Goal: Task Accomplishment & Management: Manage account settings

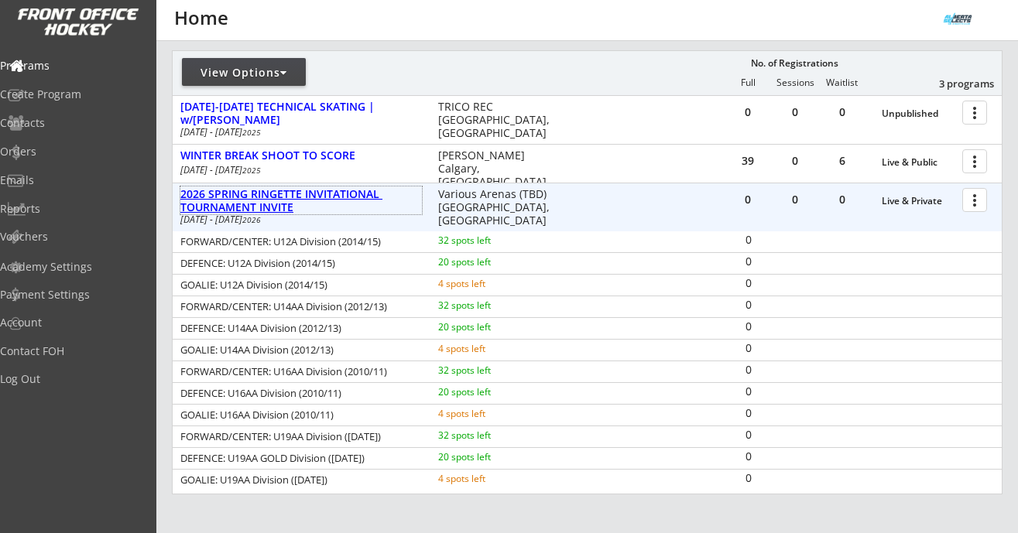
click at [321, 197] on div "2026 SPRING RINGETTE INVITATIONAL TOURNAMENT INVITE" at bounding box center [300, 201] width 241 height 26
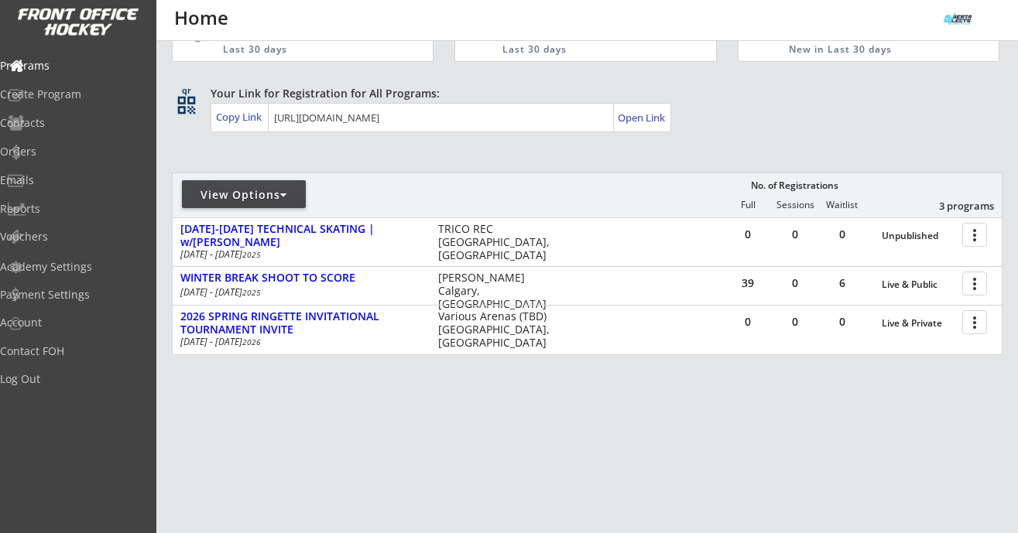
scroll to position [60, 0]
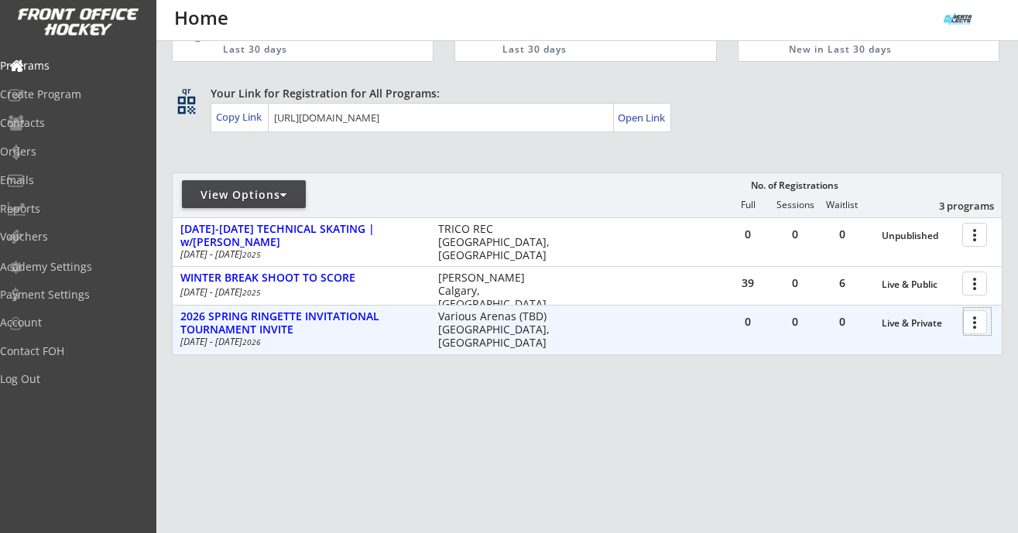
click at [972, 325] on div at bounding box center [977, 321] width 27 height 27
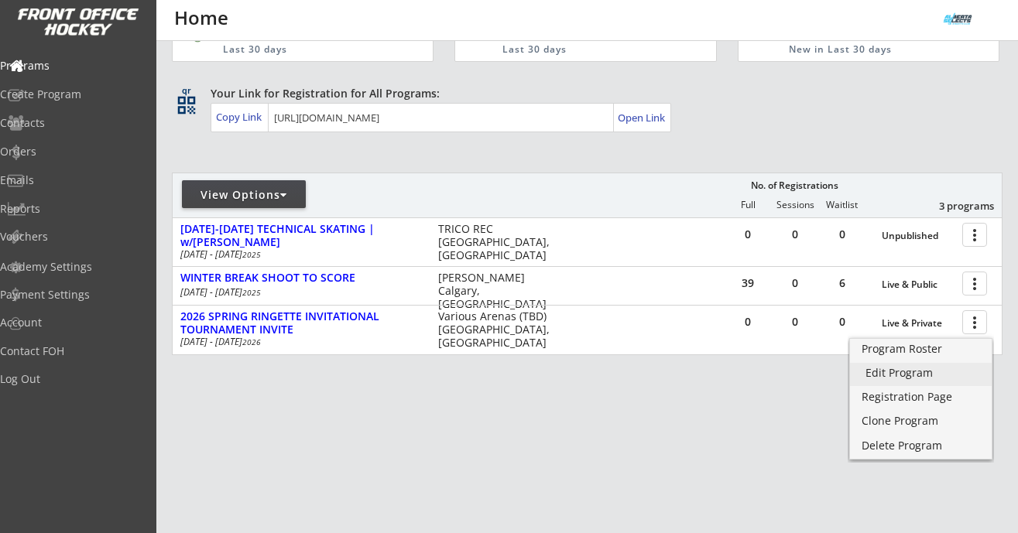
click at [919, 369] on div "Edit Program" at bounding box center [920, 373] width 111 height 11
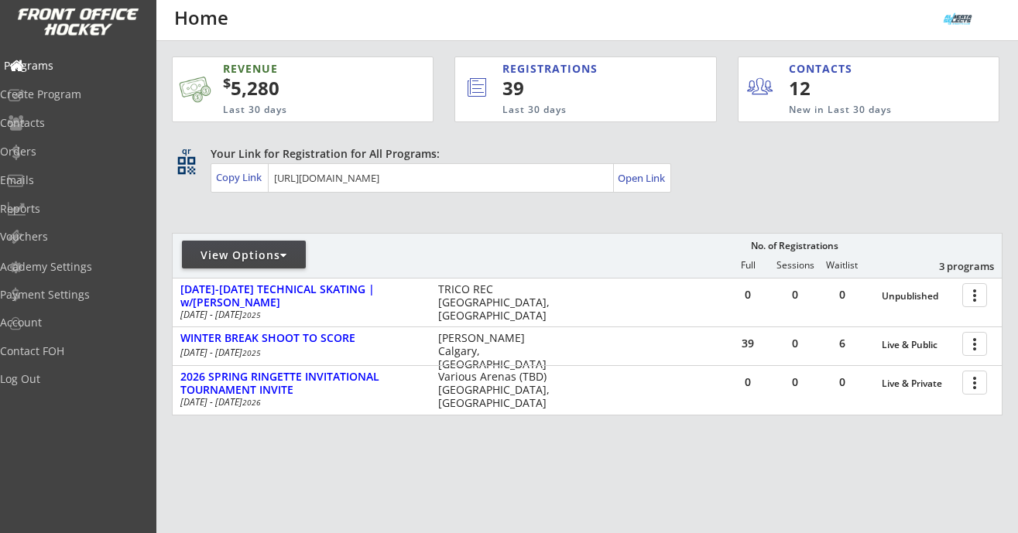
click at [56, 69] on div "Programs" at bounding box center [73, 65] width 139 height 11
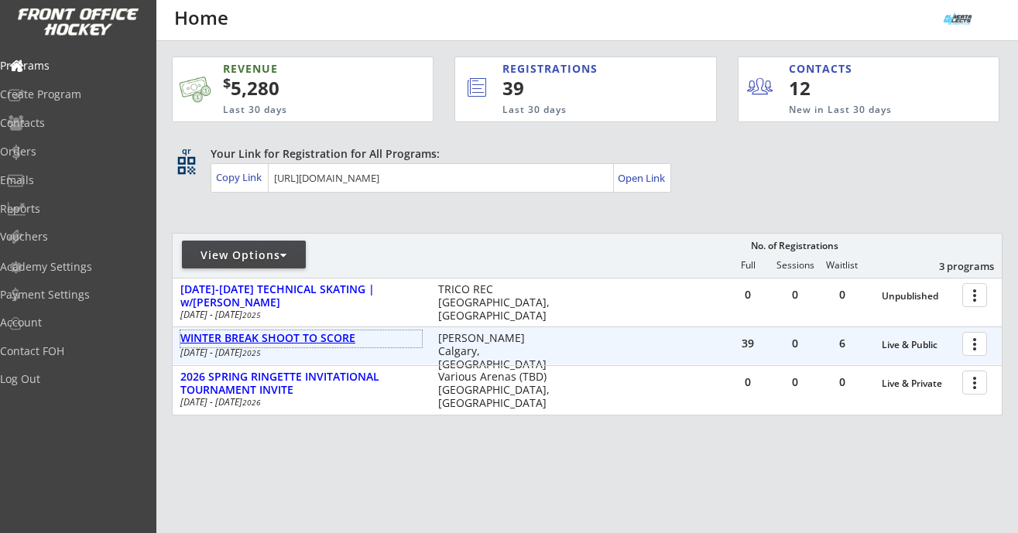
click at [317, 337] on div "WINTER BREAK SHOOT TO SCORE" at bounding box center [300, 338] width 241 height 13
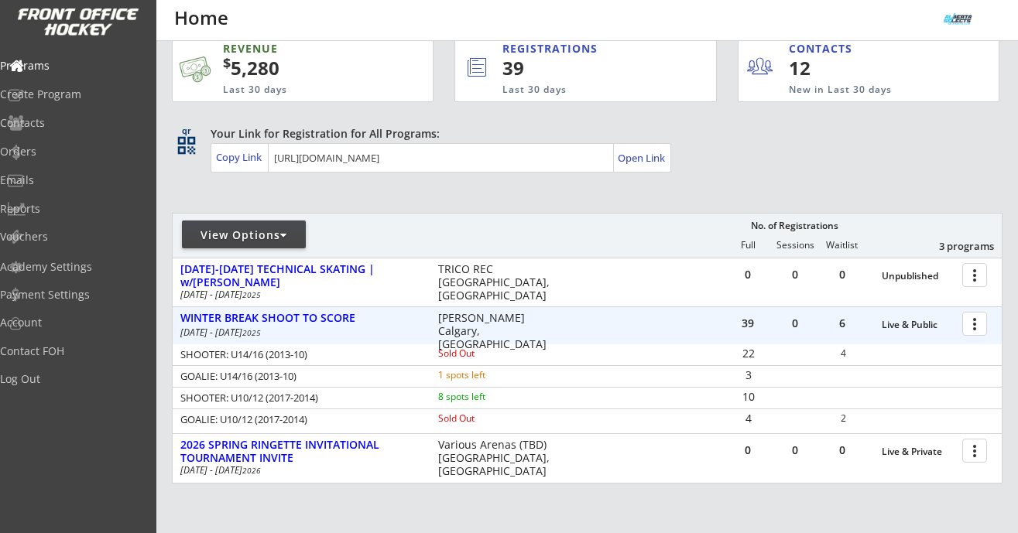
scroll to position [26, 0]
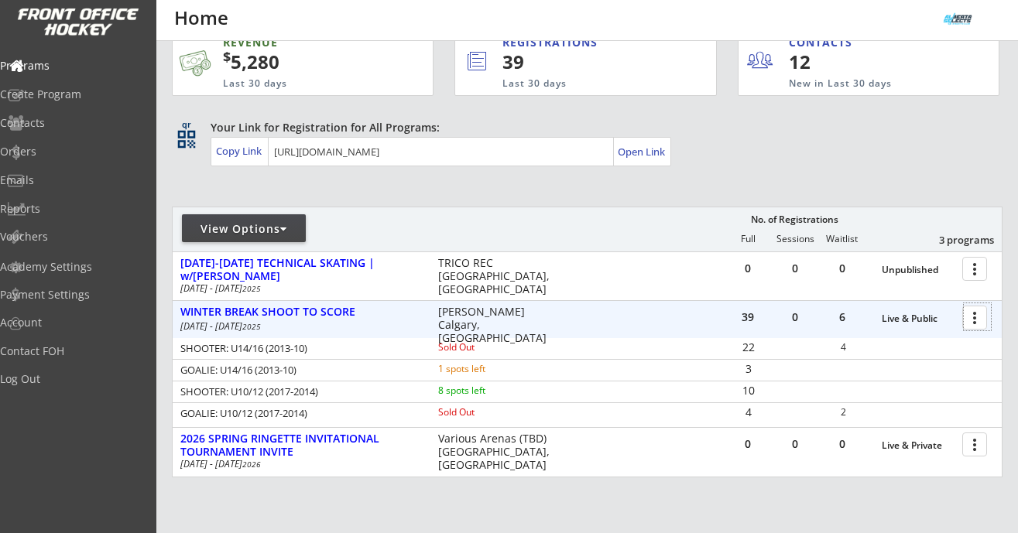
click at [973, 320] on div at bounding box center [977, 316] width 27 height 27
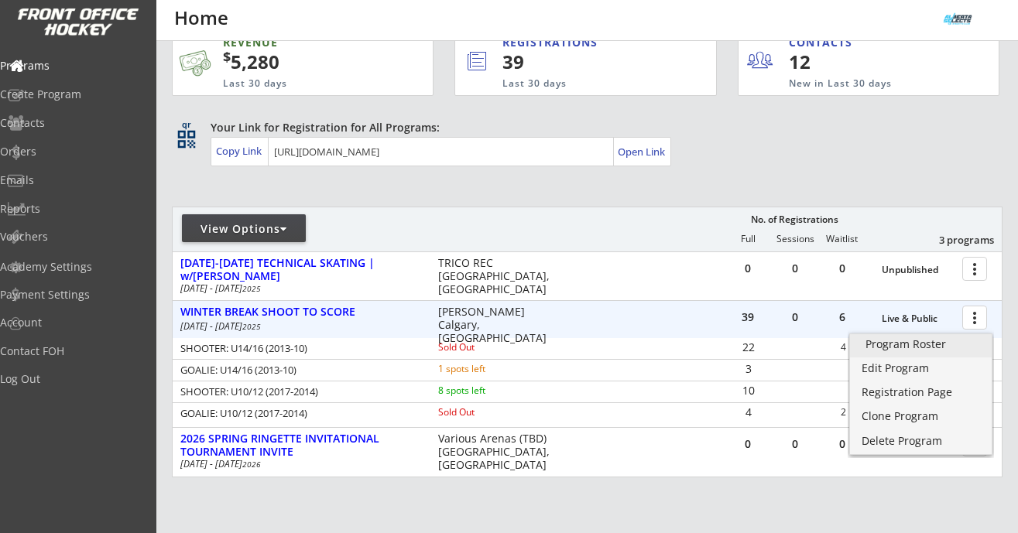
click at [931, 340] on div "Program Roster" at bounding box center [920, 344] width 111 height 11
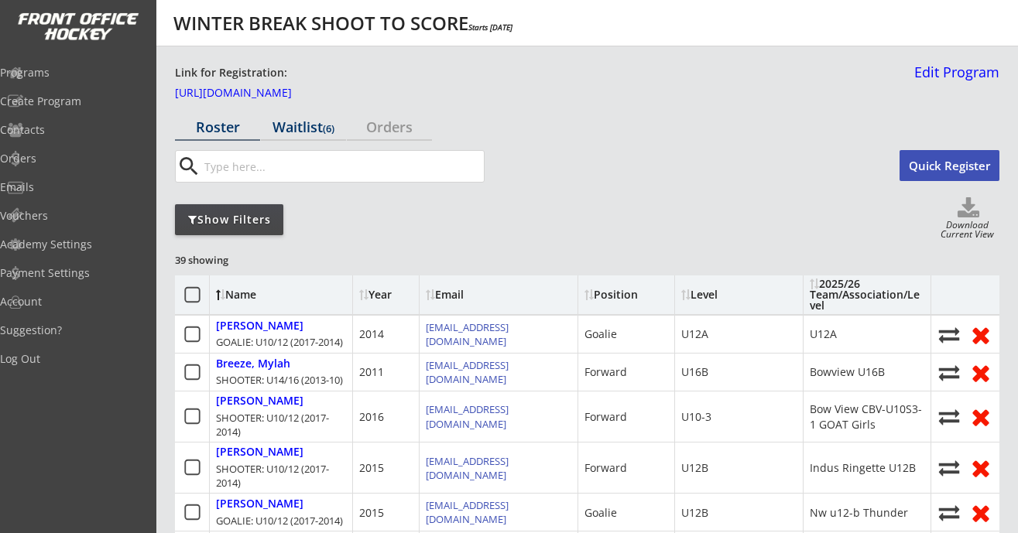
click at [285, 126] on div "Waitlist (6)" at bounding box center [303, 127] width 85 height 14
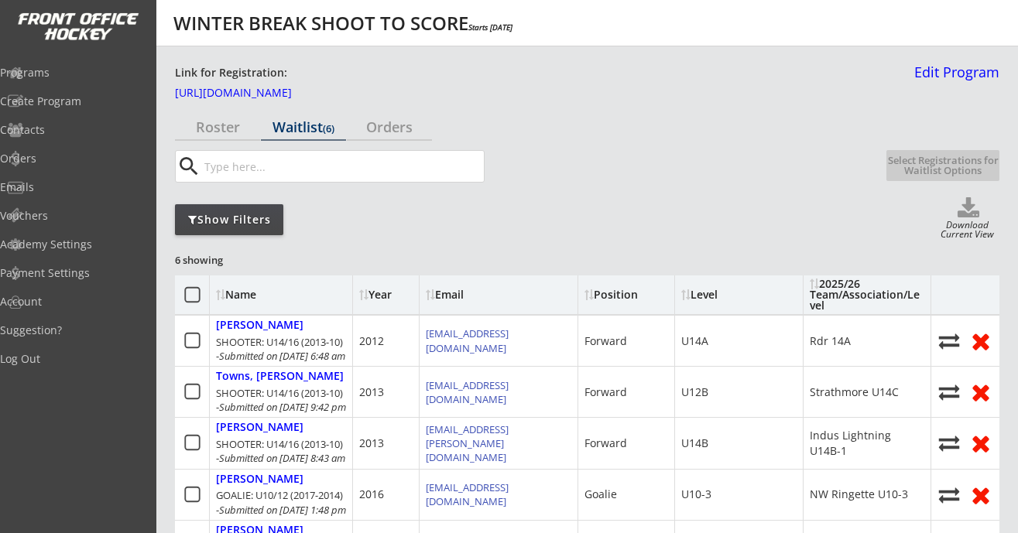
click at [233, 235] on div "Show Filters Download Current View" at bounding box center [587, 219] width 824 height 44
click at [234, 228] on div "Show Filters" at bounding box center [229, 219] width 108 height 31
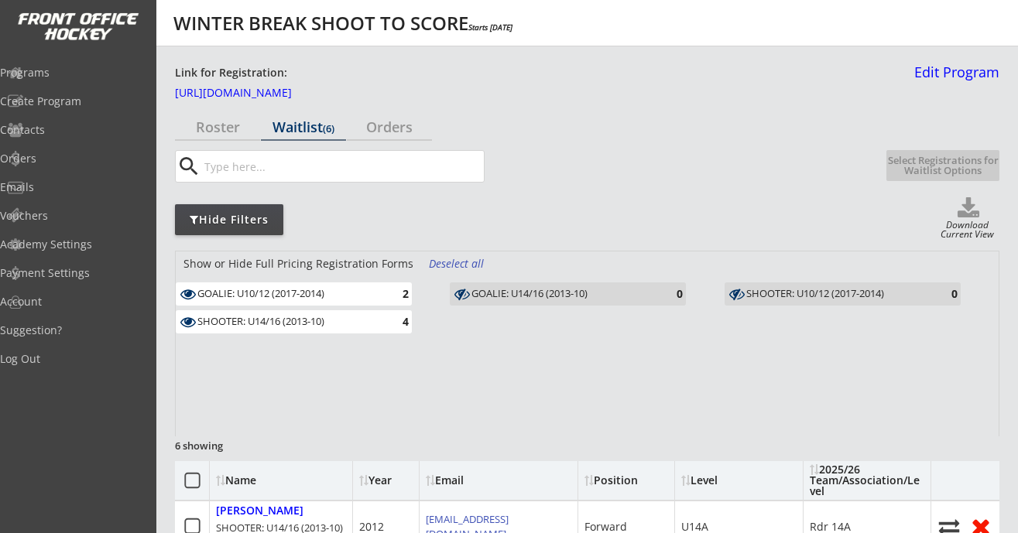
click at [385, 292] on div "2" at bounding box center [393, 294] width 31 height 12
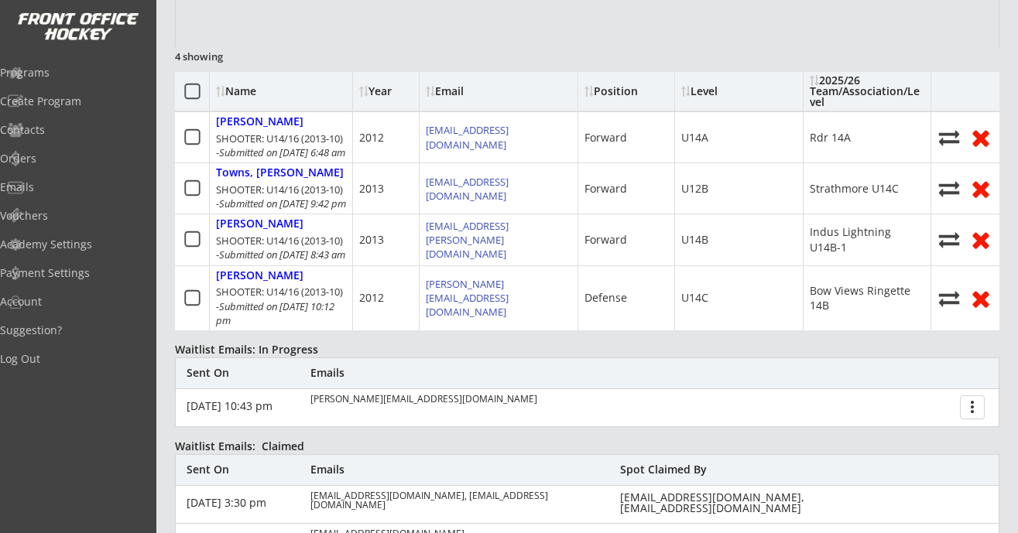
scroll to position [378, 0]
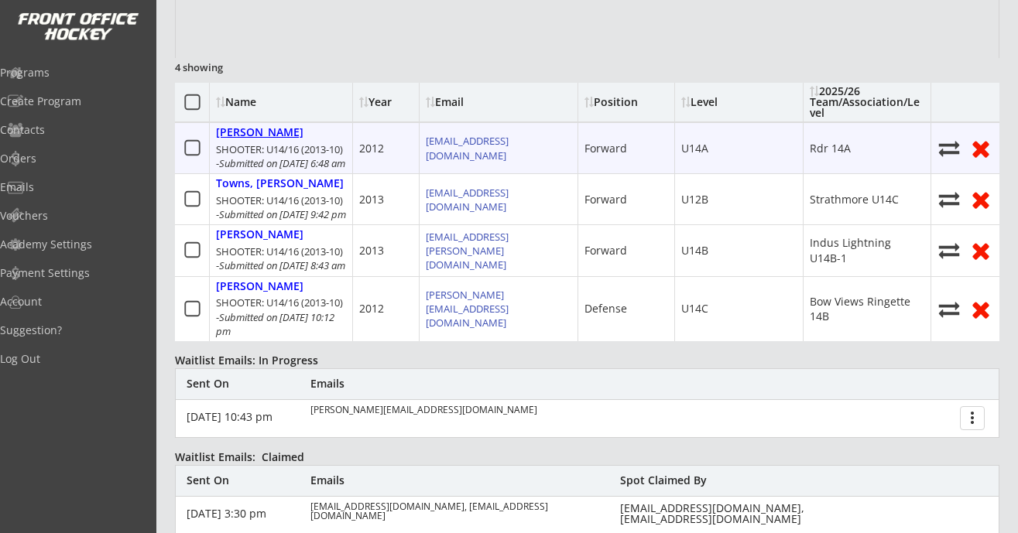
click at [292, 135] on div "Mackenzie, Emma" at bounding box center [259, 132] width 87 height 13
select select ""Forward""
select select ""U14A""
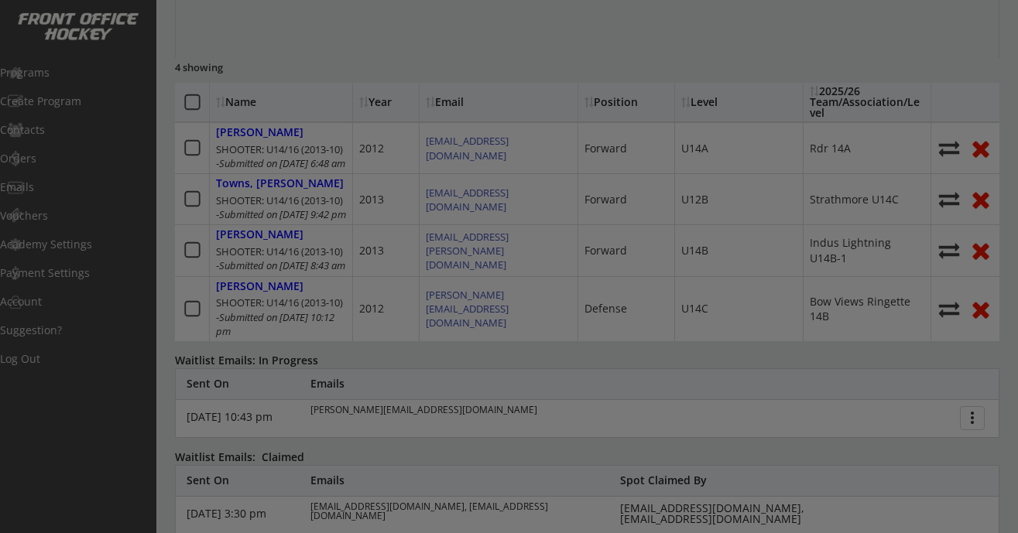
type input "Rdr 14A"
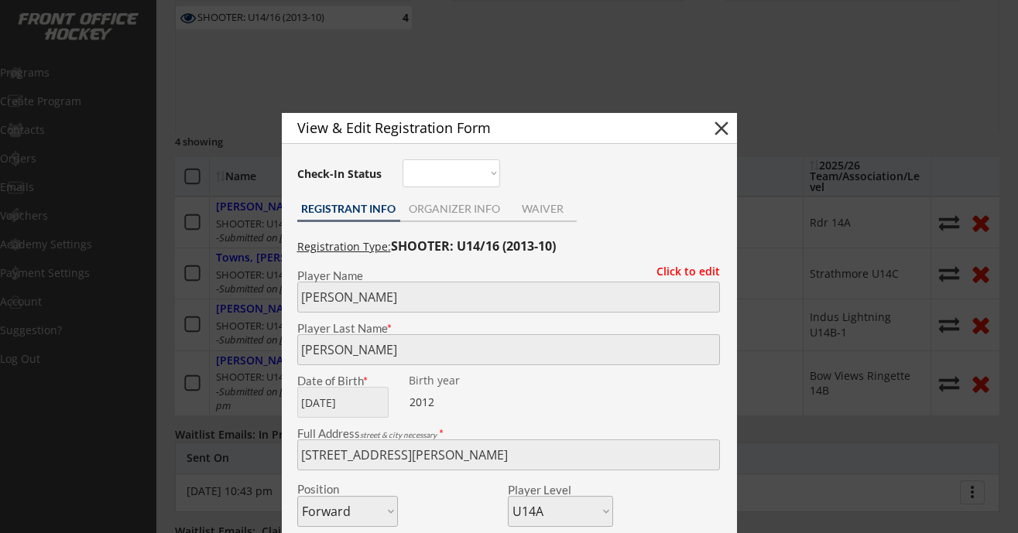
scroll to position [303, 0]
click at [719, 128] on button "close" at bounding box center [721, 129] width 23 height 23
select select ""PLACEHOLDER_1427118222253""
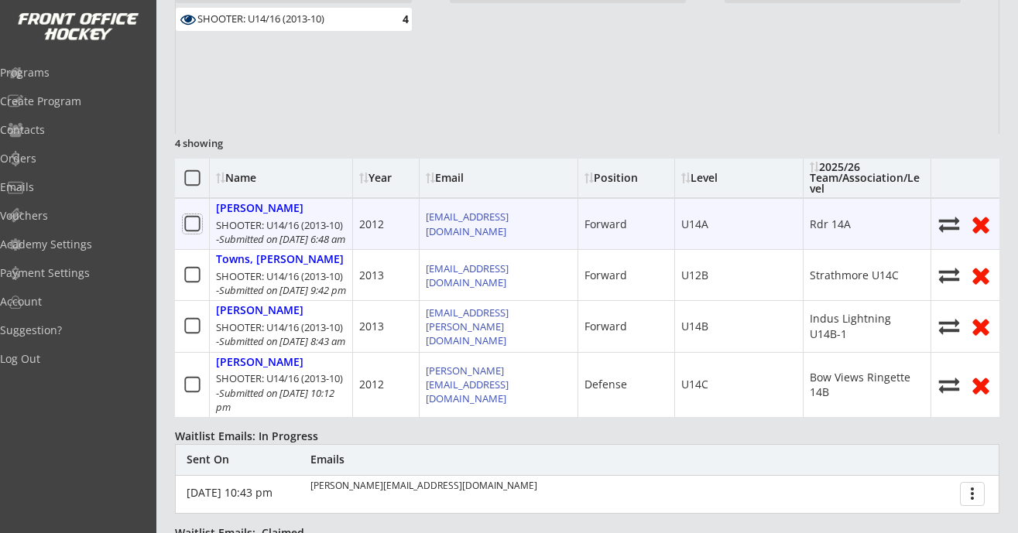
click at [192, 234] on icon at bounding box center [192, 223] width 19 height 19
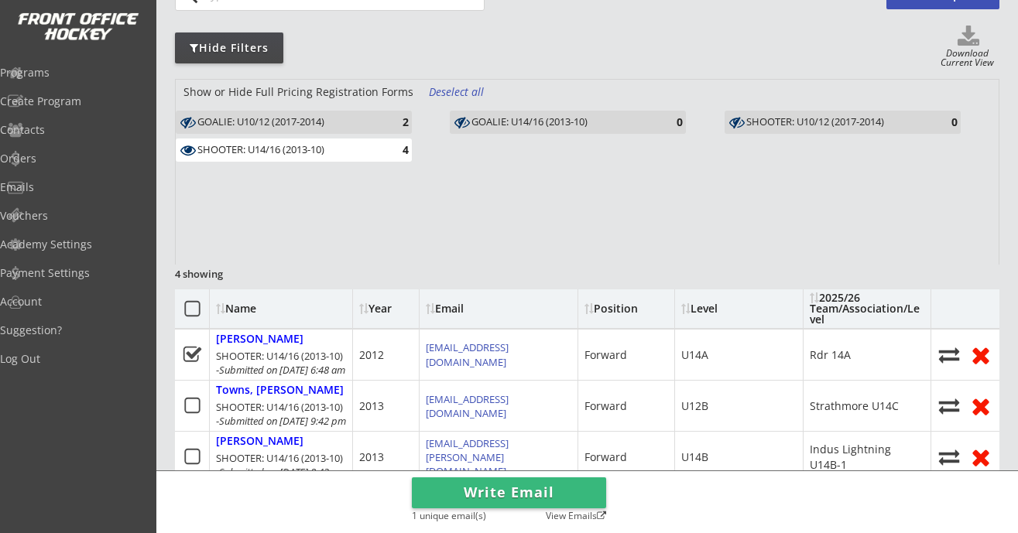
scroll to position [132, 0]
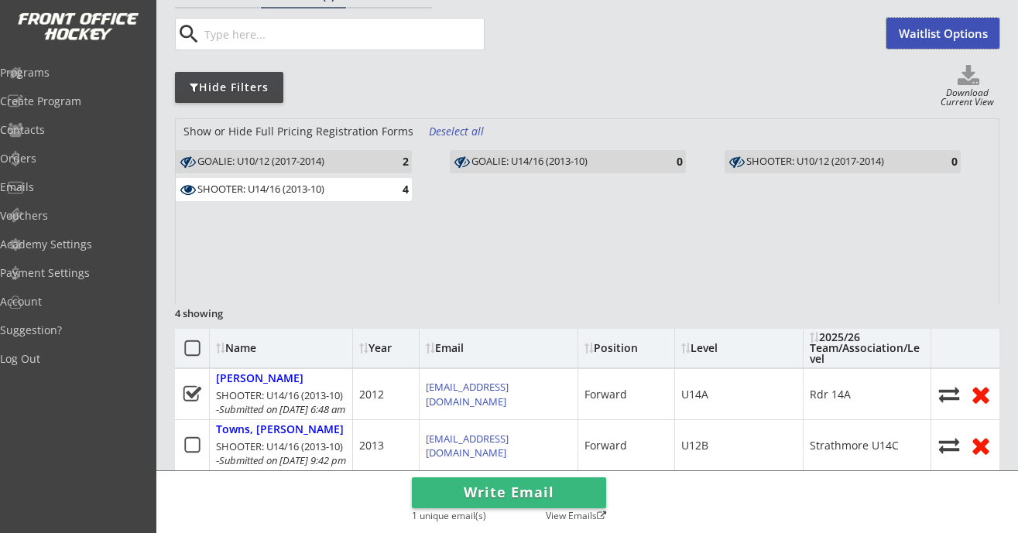
click at [952, 29] on button "Waitlist Options" at bounding box center [942, 33] width 113 height 31
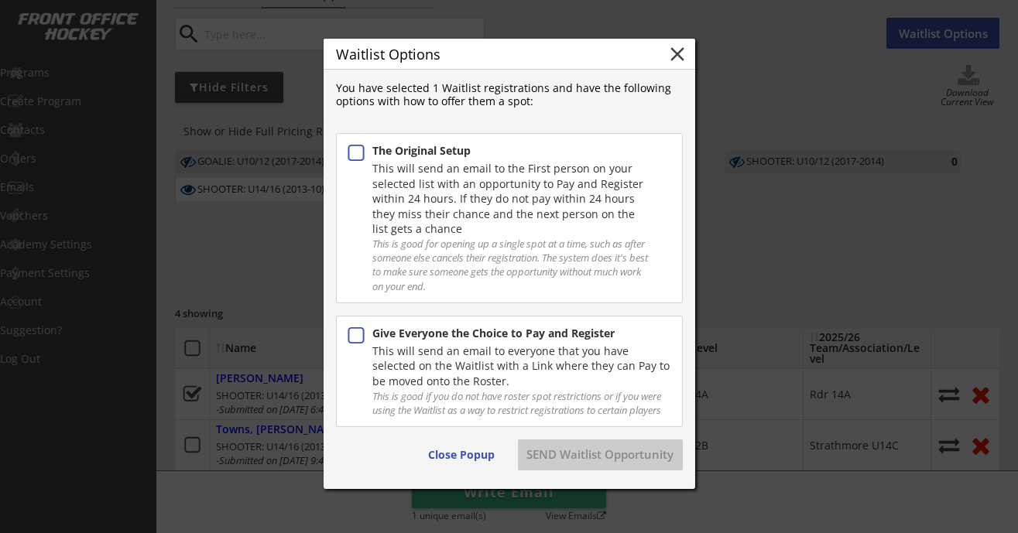
click at [560, 359] on div "This will send an email to everyone that you have selected on the Waitlist with…" at bounding box center [522, 367] width 300 height 46
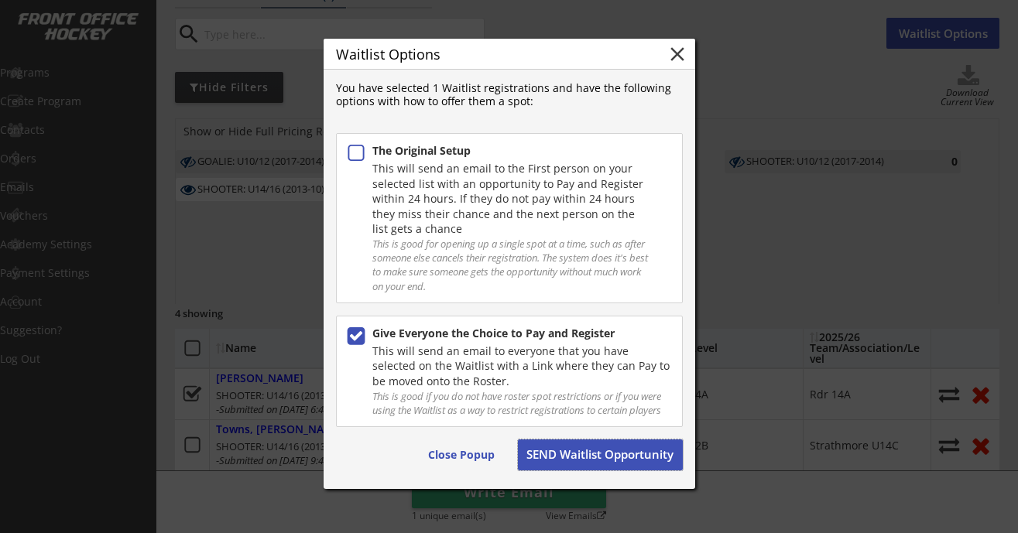
click at [601, 454] on button "SEND Waitlist Opportunity" at bounding box center [600, 455] width 165 height 31
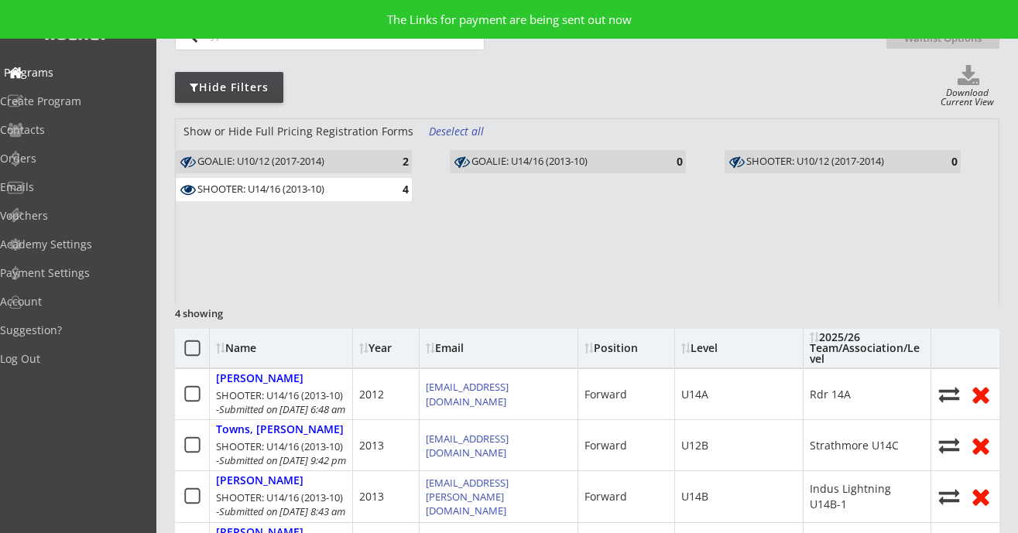
click at [56, 74] on div "Programs" at bounding box center [73, 72] width 139 height 11
